Goal: Information Seeking & Learning: Learn about a topic

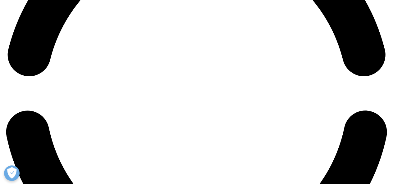
scroll to position [829, 0]
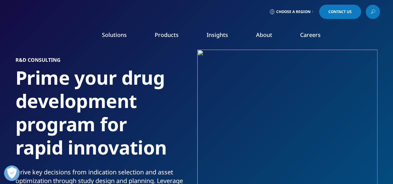
click at [325, 123] on link "Clinical Trials" at bounding box center [354, 120] width 72 height 7
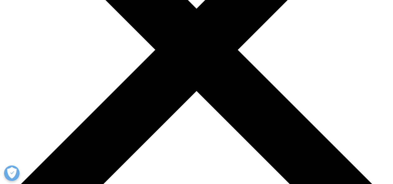
scroll to position [188, 0]
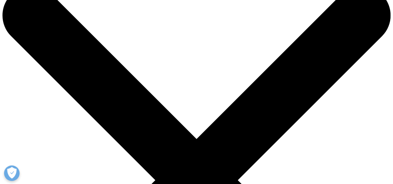
scroll to position [35, 0]
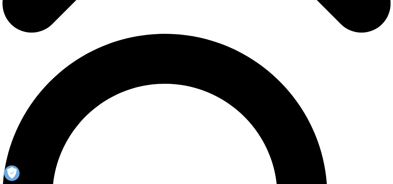
scroll to position [0, 0]
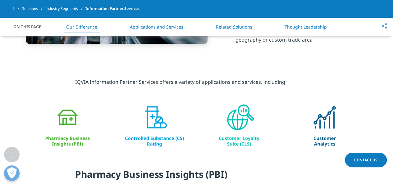
scroll to position [321, 0]
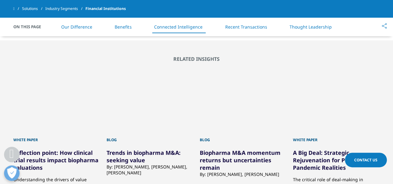
scroll to position [858, 0]
